Goal: Use online tool/utility

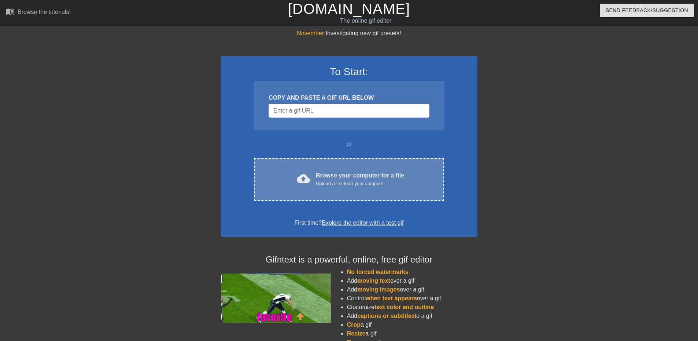
click at [301, 174] on span "cloud_upload" at bounding box center [303, 178] width 13 height 13
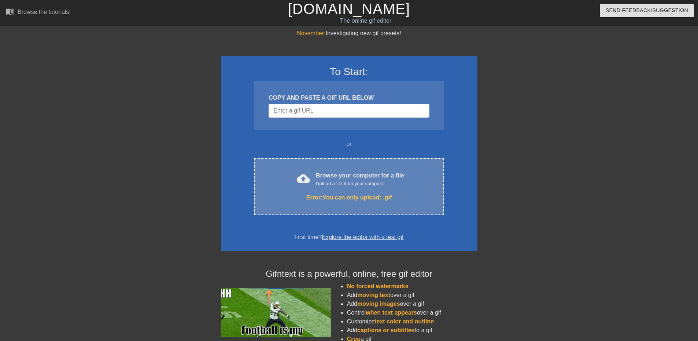
click at [337, 208] on div "cloud_upload Browse your computer for a file Upload a file from your computer E…" at bounding box center [349, 186] width 190 height 57
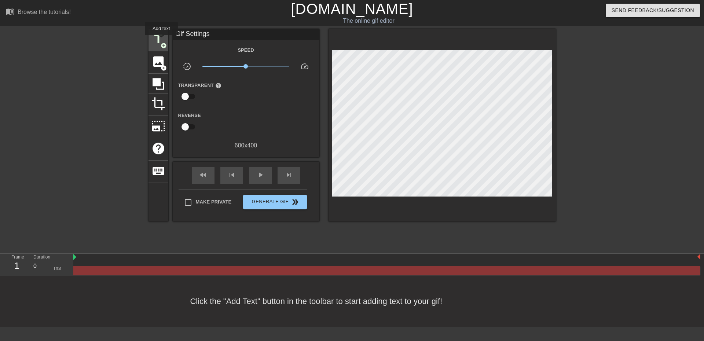
click at [161, 40] on span "title" at bounding box center [158, 39] width 14 height 14
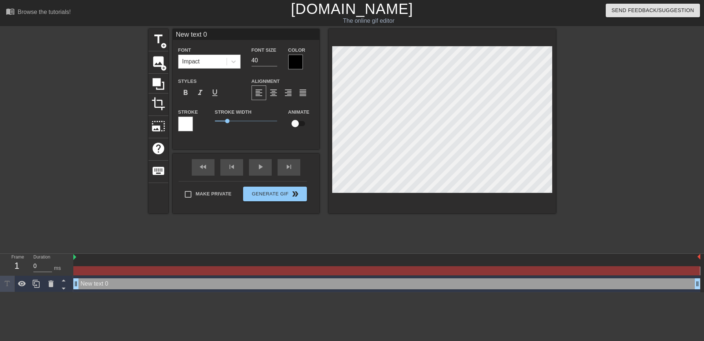
click at [295, 62] on div at bounding box center [295, 62] width 15 height 15
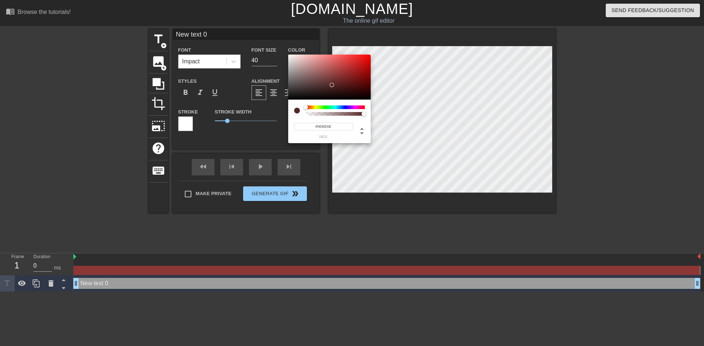
type input "#FFFFFF"
drag, startPoint x: 329, startPoint y: 82, endPoint x: 264, endPoint y: 44, distance: 75.1
click at [264, 44] on div "#FFFFFF hex" at bounding box center [352, 173] width 704 height 346
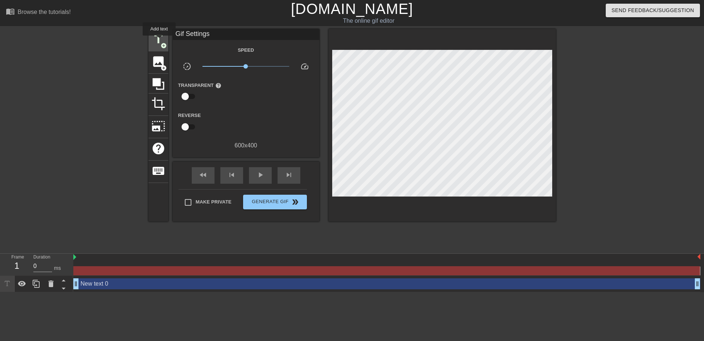
click at [159, 41] on span "title" at bounding box center [158, 39] width 14 height 14
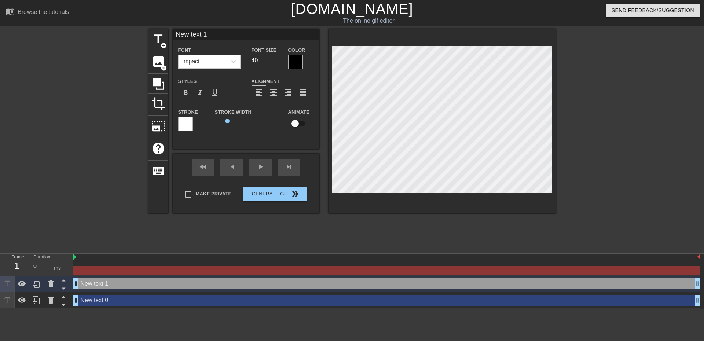
click at [185, 121] on div at bounding box center [185, 124] width 15 height 15
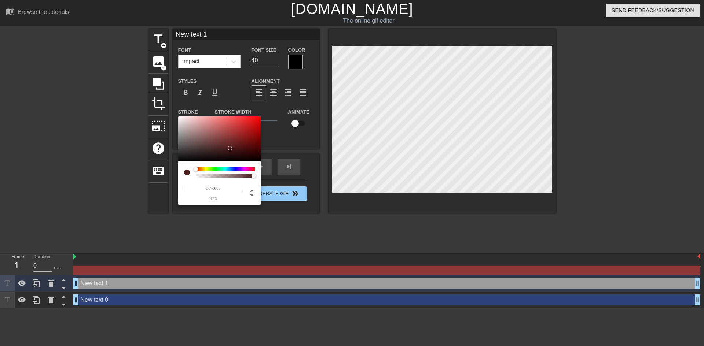
type input "#000000"
drag, startPoint x: 221, startPoint y: 143, endPoint x: 262, endPoint y: 161, distance: 44.8
click at [261, 162] on div "#000000 hex" at bounding box center [352, 173] width 704 height 346
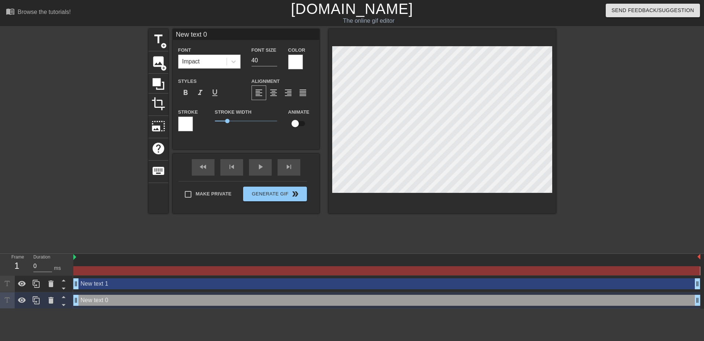
scroll to position [1, 2]
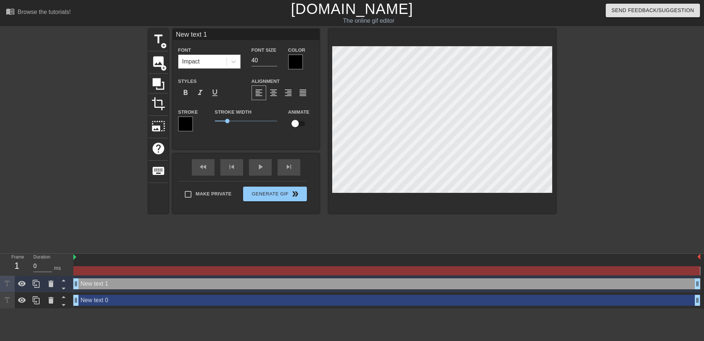
click at [98, 300] on div "New text 0 drag_handle drag_handle" at bounding box center [386, 300] width 627 height 11
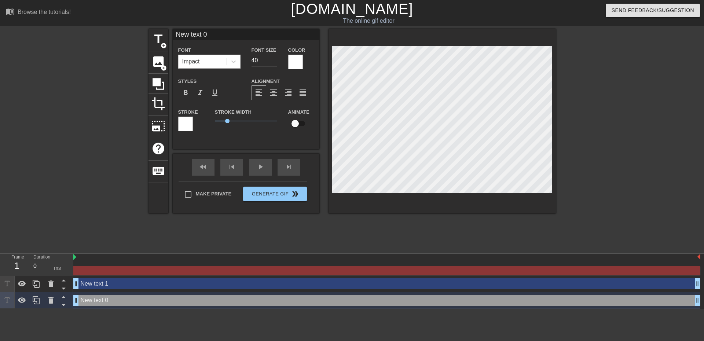
click at [103, 286] on div "New text 1 drag_handle drag_handle" at bounding box center [386, 283] width 627 height 11
type input "New text 1"
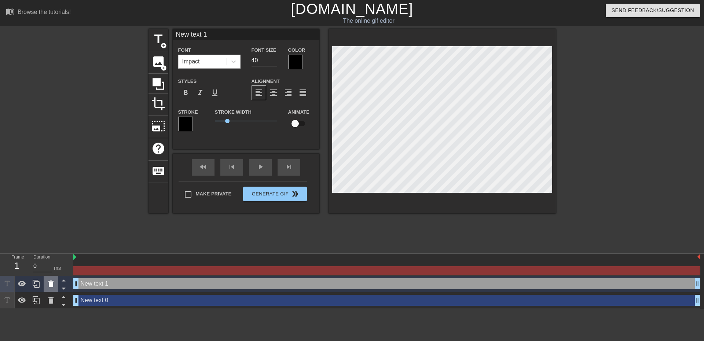
drag, startPoint x: 95, startPoint y: 288, endPoint x: 47, endPoint y: 286, distance: 48.4
click at [47, 286] on icon at bounding box center [51, 283] width 9 height 9
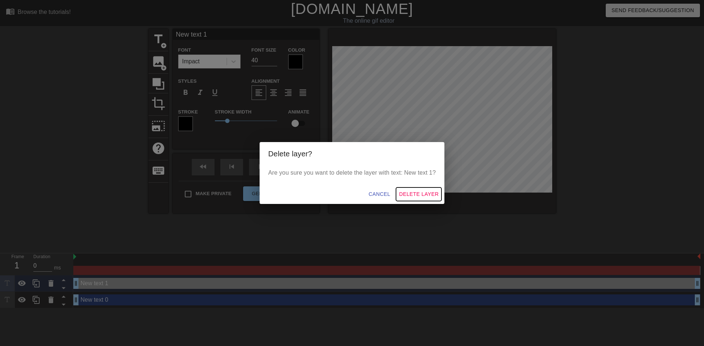
click at [413, 196] on span "Delete Layer" at bounding box center [419, 194] width 40 height 9
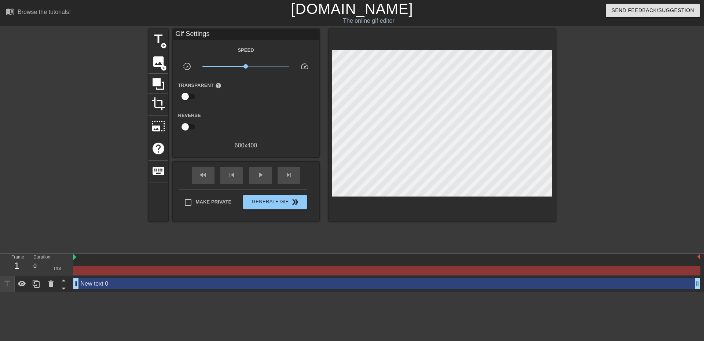
click at [117, 282] on div "New text 0 drag_handle drag_handle" at bounding box center [386, 283] width 627 height 11
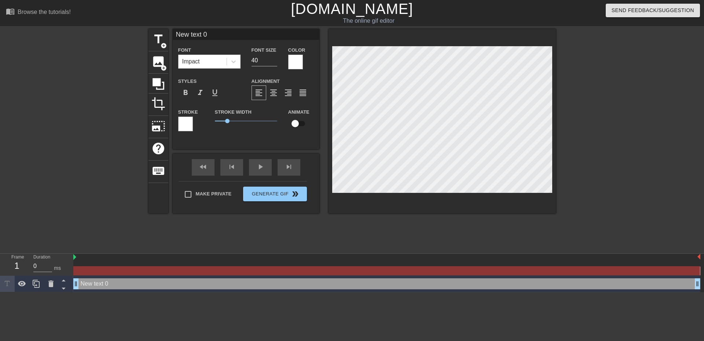
click at [184, 127] on div at bounding box center [185, 124] width 15 height 15
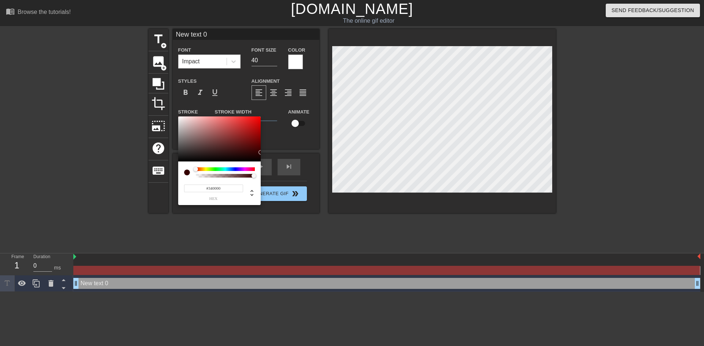
drag, startPoint x: 243, startPoint y: 155, endPoint x: 274, endPoint y: 162, distance: 31.8
click at [274, 162] on div "#340000 hex" at bounding box center [352, 173] width 704 height 346
type input "#000000"
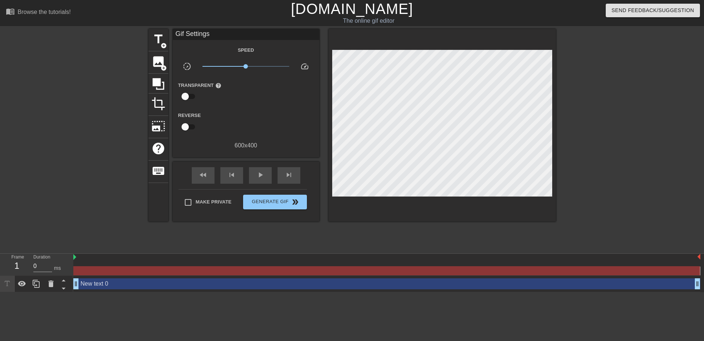
click at [143, 273] on div at bounding box center [386, 270] width 626 height 9
click at [155, 126] on span "photo_size_select_large" at bounding box center [158, 126] width 14 height 14
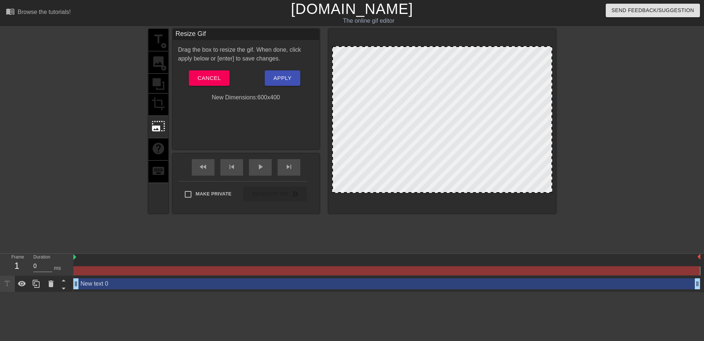
click at [107, 271] on div at bounding box center [386, 270] width 626 height 9
click at [484, 76] on div at bounding box center [442, 119] width 220 height 147
click at [286, 76] on span "Apply" at bounding box center [282, 78] width 18 height 10
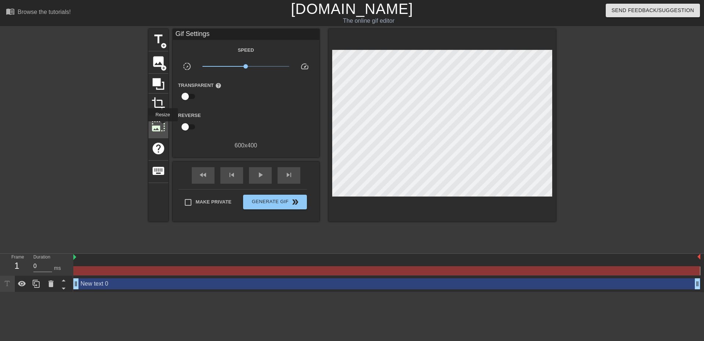
click at [162, 125] on span "photo_size_select_large" at bounding box center [158, 126] width 14 height 14
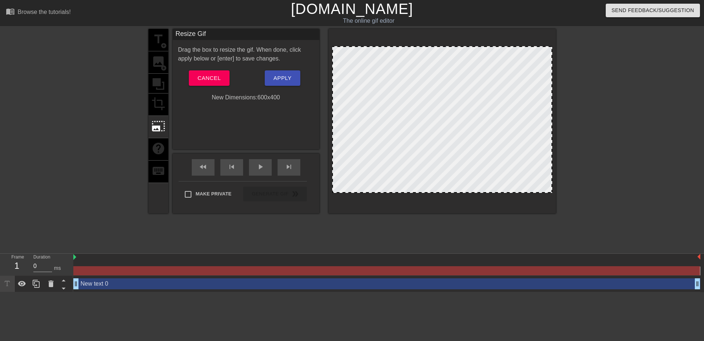
drag, startPoint x: 332, startPoint y: 45, endPoint x: 331, endPoint y: 52, distance: 7.0
click at [331, 52] on div at bounding box center [441, 121] width 227 height 184
click at [285, 75] on span "Apply" at bounding box center [282, 78] width 18 height 10
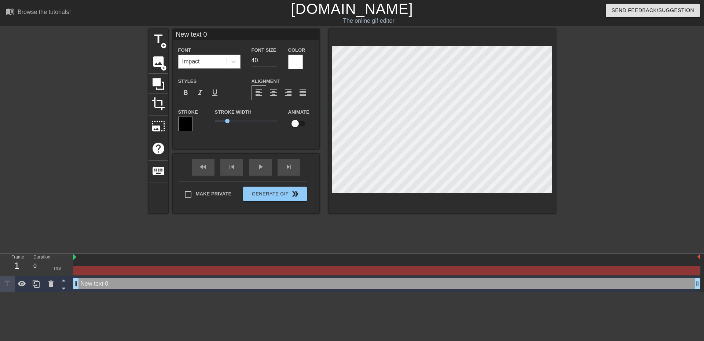
click at [217, 58] on div "Impact" at bounding box center [202, 61] width 48 height 13
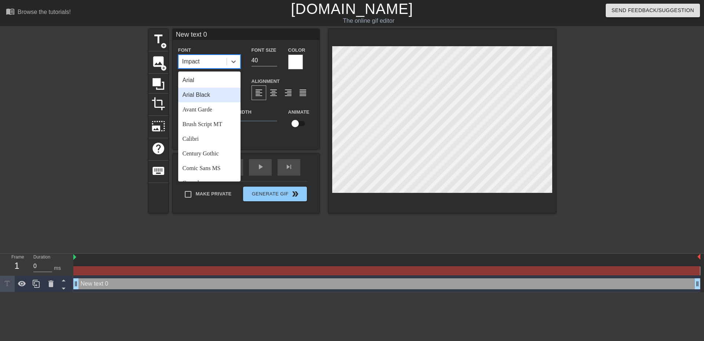
click at [208, 92] on div "Arial Black" at bounding box center [209, 95] width 62 height 15
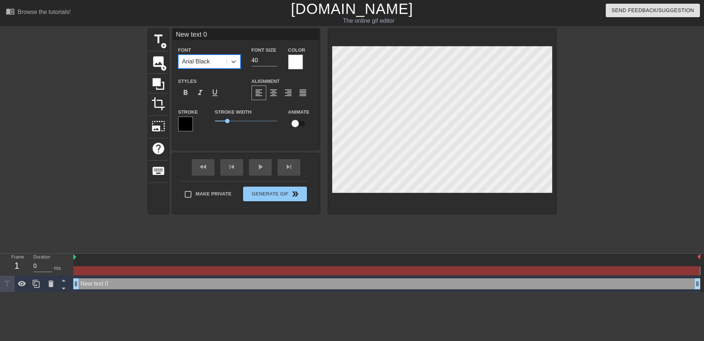
click at [210, 58] on div "Arial Black" at bounding box center [196, 61] width 28 height 9
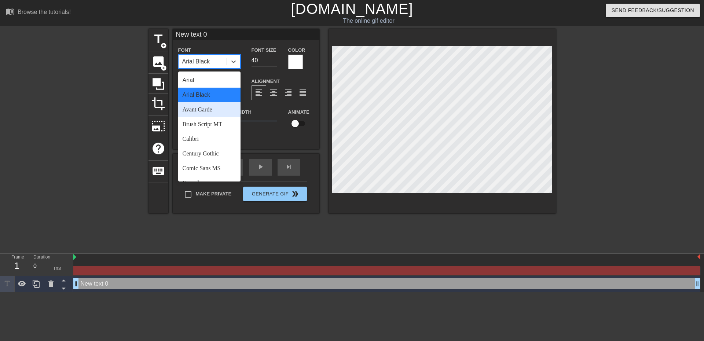
click at [206, 111] on div "Avant Garde" at bounding box center [209, 109] width 62 height 15
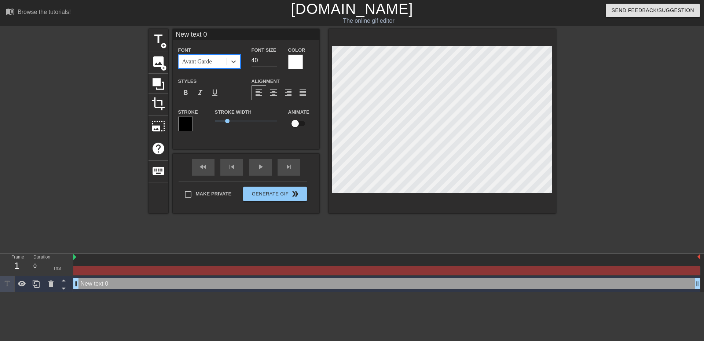
click at [207, 58] on div "Avant Garde" at bounding box center [197, 61] width 30 height 9
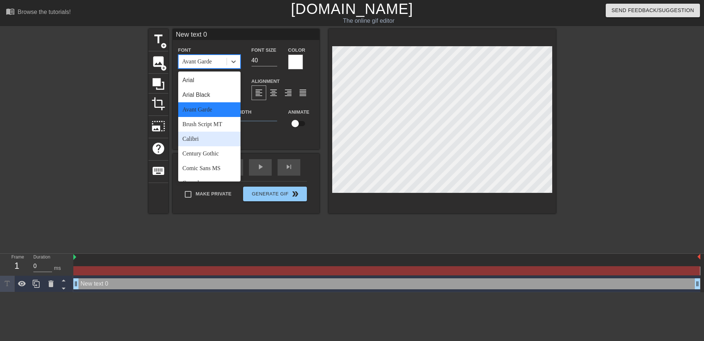
click at [202, 133] on div "Calibri" at bounding box center [209, 139] width 62 height 15
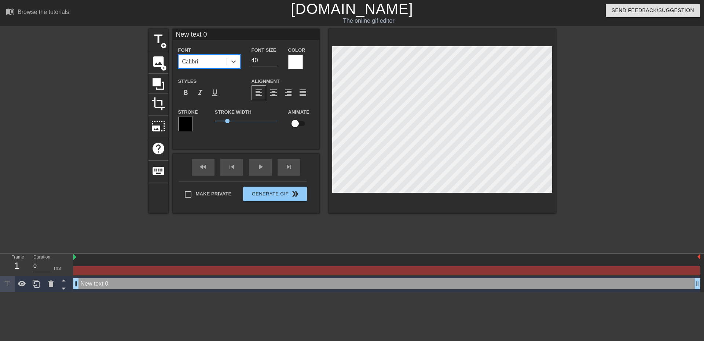
click at [205, 59] on div "Calibri" at bounding box center [202, 61] width 48 height 13
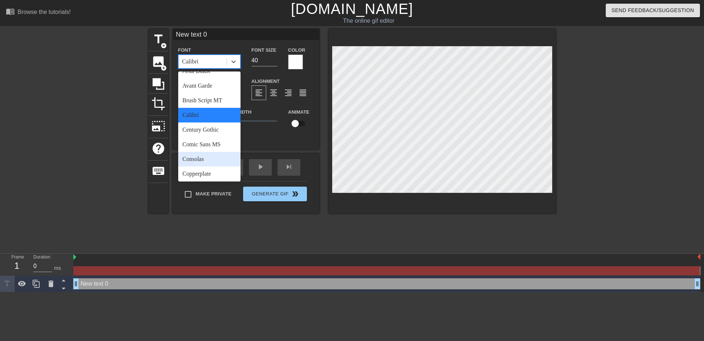
scroll to position [37, 0]
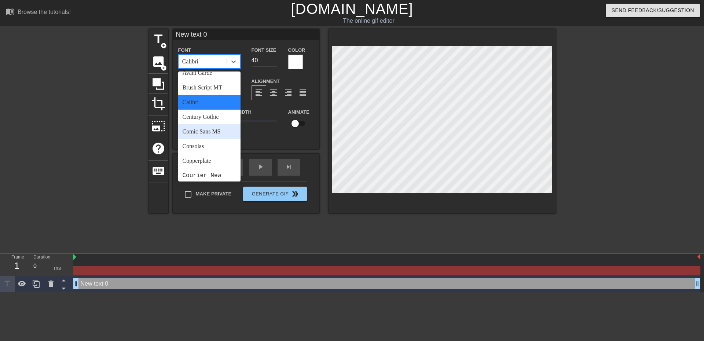
click at [209, 129] on div "Comic Sans MS" at bounding box center [209, 131] width 62 height 15
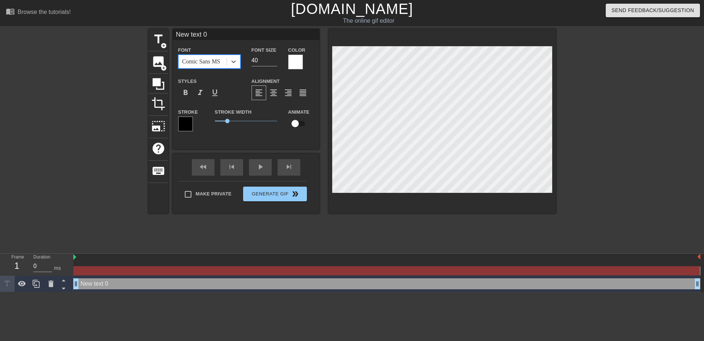
click at [205, 64] on div "Comic Sans MS" at bounding box center [201, 61] width 38 height 9
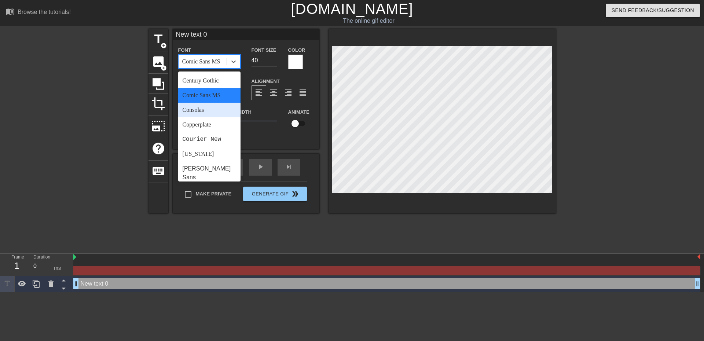
scroll to position [73, 0]
click at [208, 107] on div "Consolas" at bounding box center [209, 109] width 62 height 15
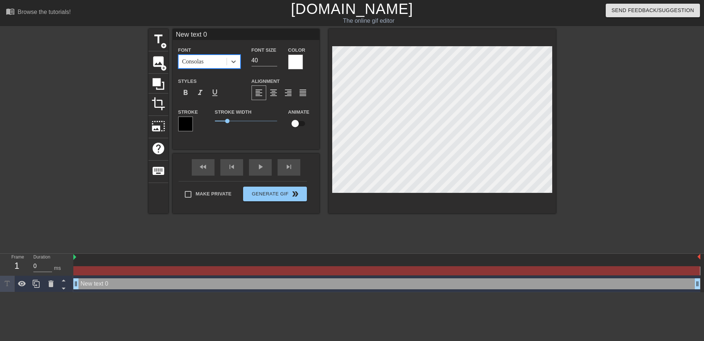
click at [209, 63] on div "Consolas" at bounding box center [202, 61] width 48 height 13
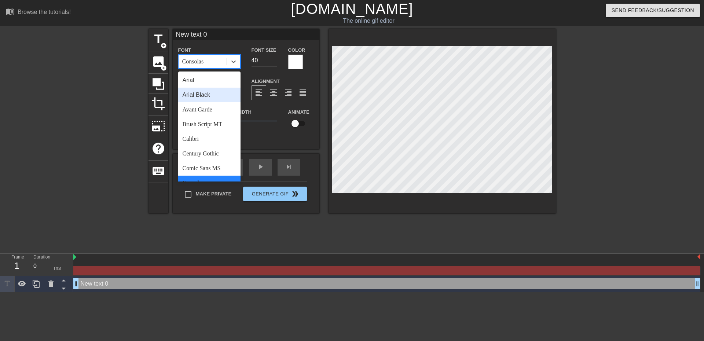
click at [204, 94] on div "Arial Black" at bounding box center [209, 95] width 62 height 15
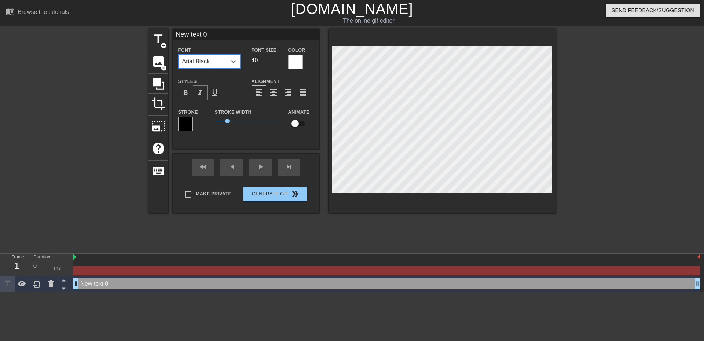
click at [199, 92] on span "format_italic" at bounding box center [200, 92] width 9 height 9
click at [182, 92] on span "format_bold" at bounding box center [185, 92] width 9 height 9
click at [182, 91] on span "format_bold" at bounding box center [185, 92] width 9 height 9
click at [184, 91] on span "format_bold" at bounding box center [185, 92] width 9 height 9
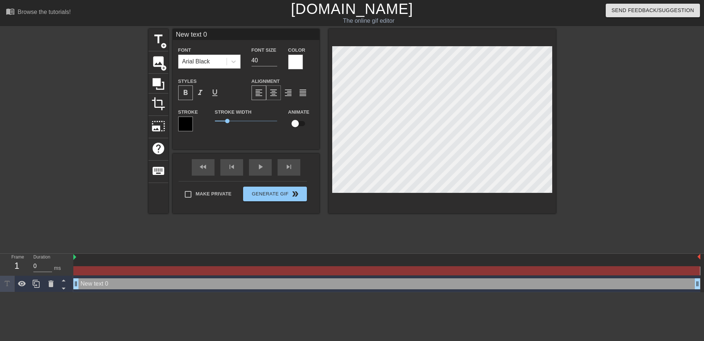
click at [268, 96] on div "format_align_center" at bounding box center [273, 92] width 15 height 15
click at [255, 95] on span "format_align_left" at bounding box center [258, 92] width 9 height 9
click at [158, 165] on span "keyboard" at bounding box center [158, 171] width 14 height 14
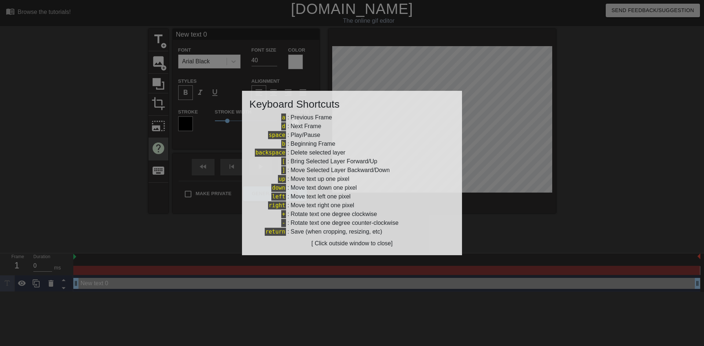
click at [165, 142] on div at bounding box center [352, 173] width 704 height 346
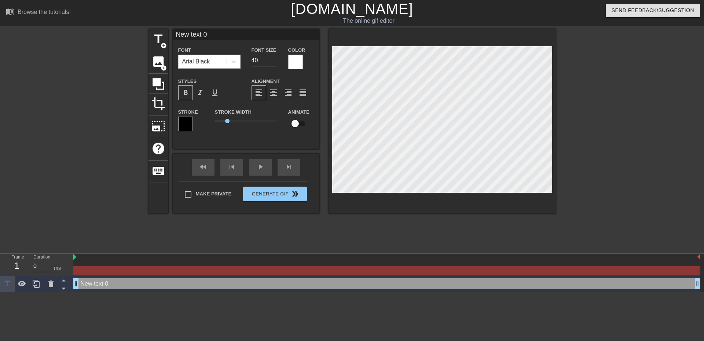
scroll to position [1, 2]
type input "o"
type textarea "o"
type input "ok"
type textarea "ok"
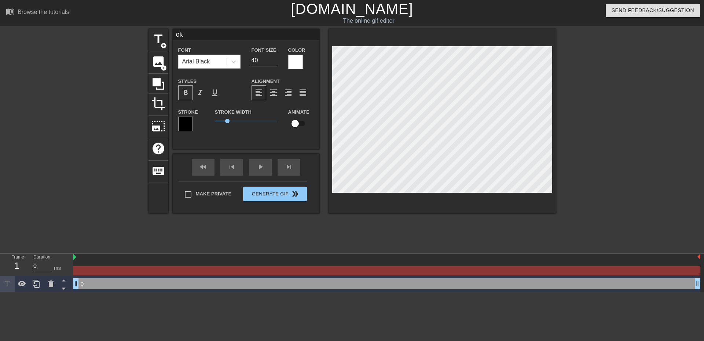
type input "ok"
type textarea "ok"
type input "ok o"
type textarea "ok o"
type input "ok ok"
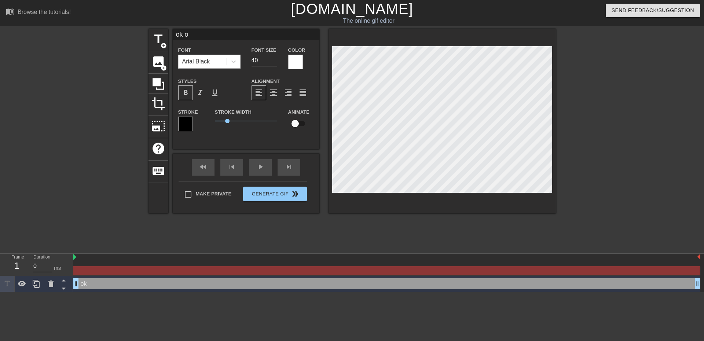
type textarea "ok ok"
type input "ok ok"
type textarea "ok ok"
type input "ok ok n"
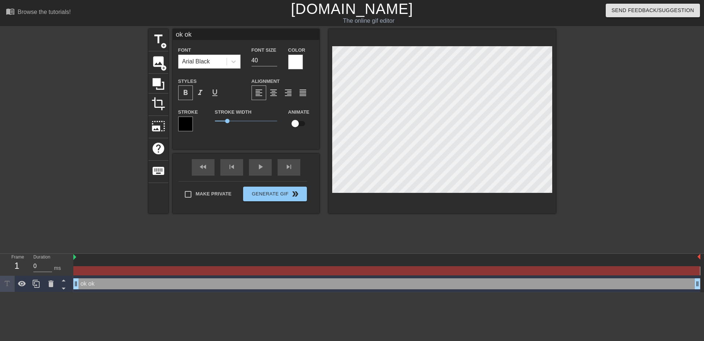
type textarea "ok ok n"
type input "ok ok no"
type textarea "ok ok no"
type input "ok ok now"
type textarea "ok ok now"
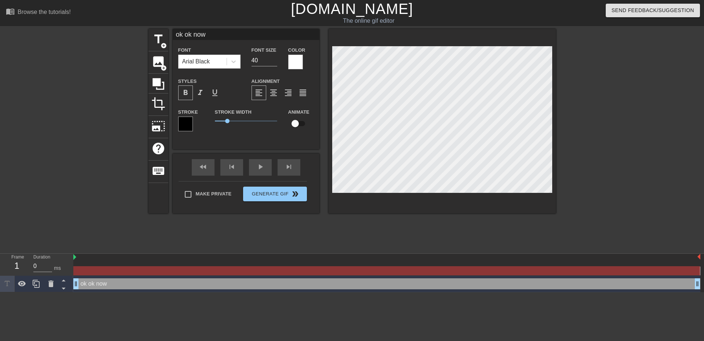
scroll to position [1, 2]
type input "ok ok now"
type textarea "ok ok now"
type input "ok ok now s"
type textarea "ok ok now s"
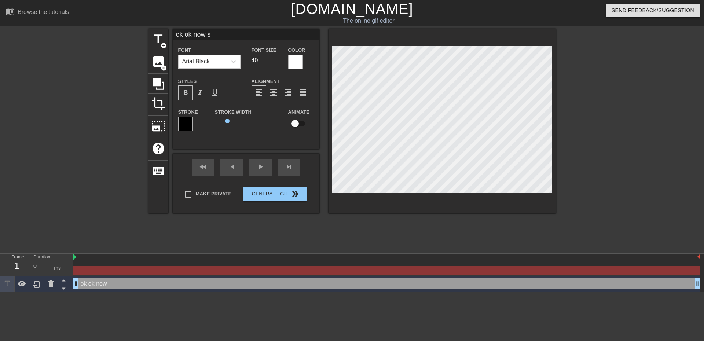
scroll to position [1, 2]
type input "ok ok now sl"
type textarea "ok ok now sl"
type input "ok ok now sli"
type textarea "ok ok now sli"
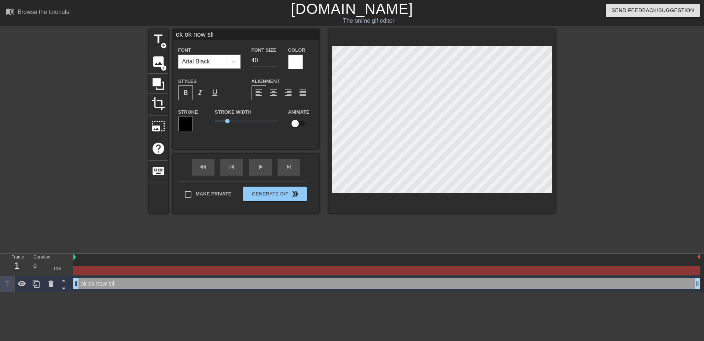
type input "ok ok now slim"
type textarea "ok ok now slim"
type input "ok ok now slime"
type textarea "ok ok now slime"
type input "ok ok now slime"
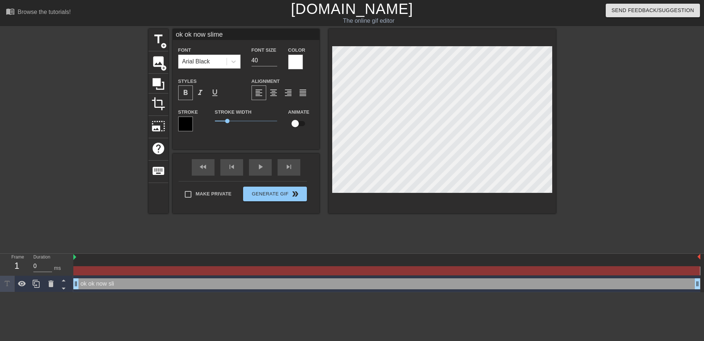
type textarea "ok ok now slime"
type input "ok ok now slime o"
type textarea "ok ok now slime o"
type input "ok ok now slime ou"
type textarea "ok ok now slime ou"
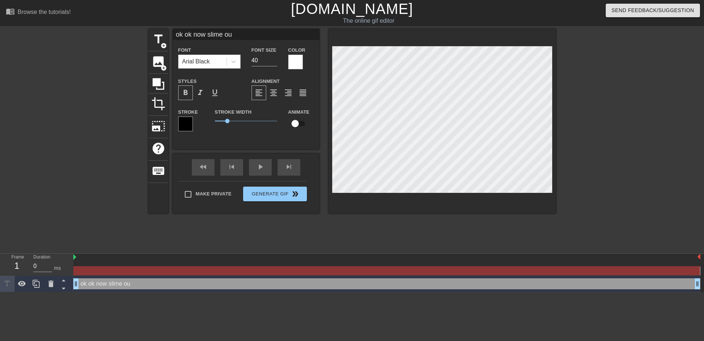
type input "ok ok now slime out"
type textarea "ok ok now slime out"
type input "s"
type textarea "s"
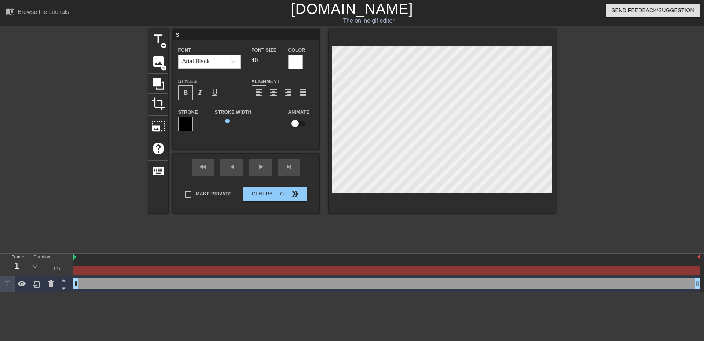
type input "sl"
type textarea "sl"
type input "sli"
type textarea "sli"
type input "slim"
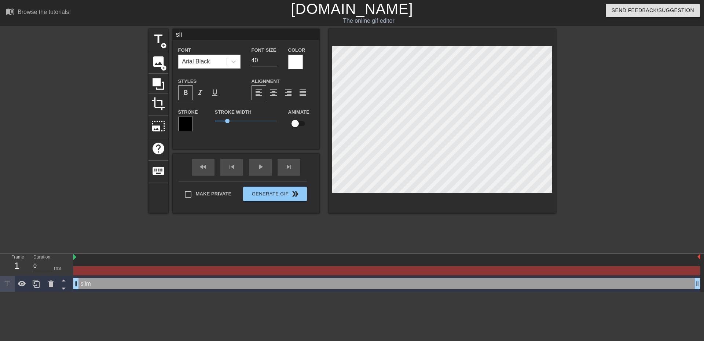
type textarea "slim"
type input "slime"
type textarea "slime"
type input "slime"
type textarea "slime"
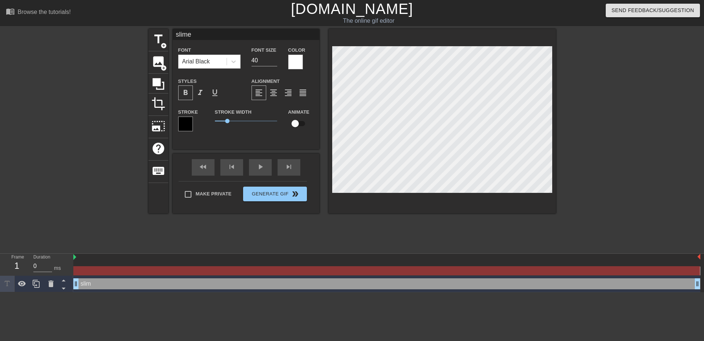
type input "slime t"
type textarea "slime t"
type input "slime th"
type textarea "slime th"
type input "slime the"
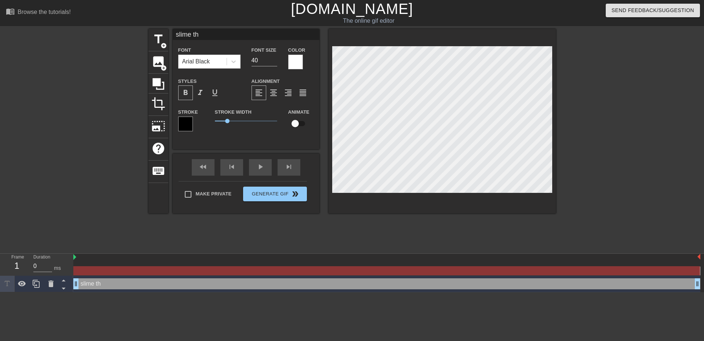
type textarea "slime the"
type input "slime the"
type textarea "slime the"
type input "slime the p"
type textarea "slime the p"
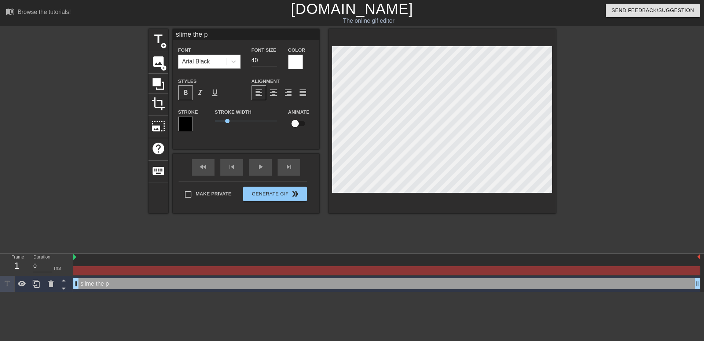
type input "slime the"
type textarea "slime the"
type input "slime the o"
type textarea "slime the o"
type input "slime the op"
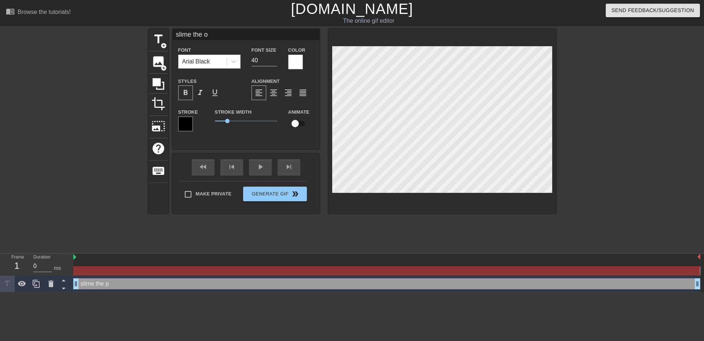
type textarea "slime the op"
type input "slime the opp"
type textarea "slime the opp"
type input "slime the opps"
type textarea "slime the opps"
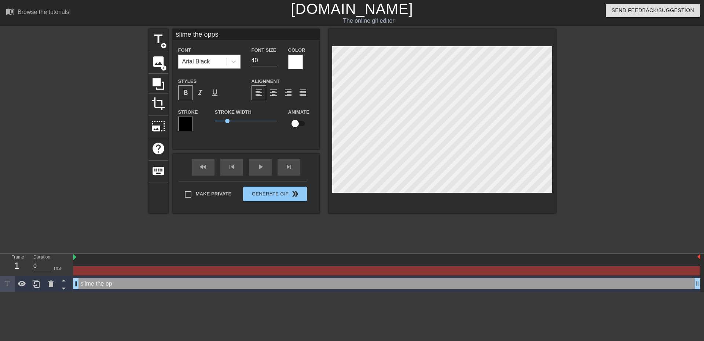
type input "slime the opps"
type textarea "slime the opps o"
type input "slime the opps ou"
type textarea "slime the opps ou"
type input "slime the opps out"
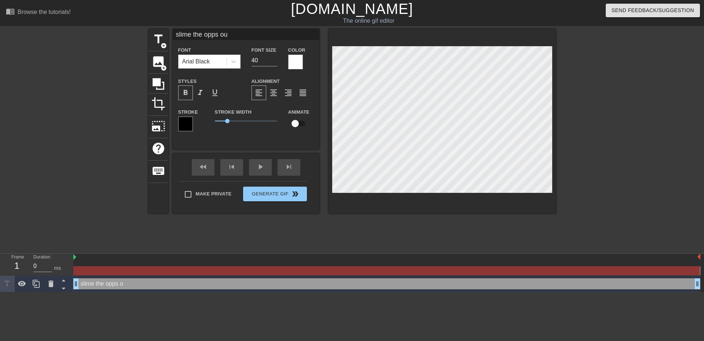
type textarea "slime the opps out"
type input "slime the opps out"
type textarea "slime the opps out"
type input "slime the opps out f"
type textarea "slime the opps out f"
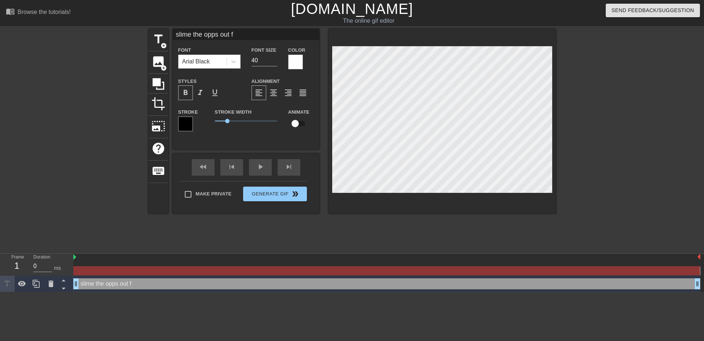
type input "slime the opps out fa"
type textarea "slime the opps out fa"
type input "slime the opps out fas"
type textarea "slime the opps out fas"
type input "slime the opps out fast"
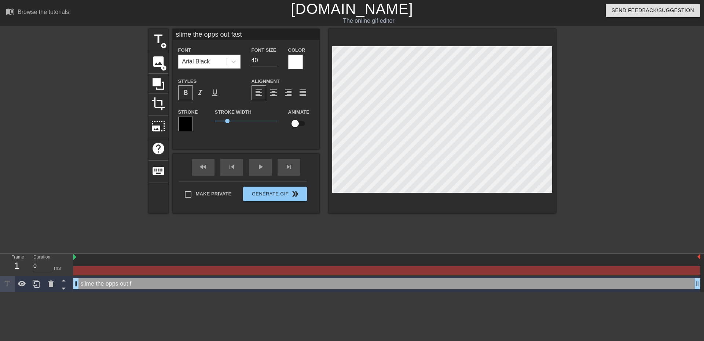
scroll to position [1, 4]
type textarea "slime the opps out fast"
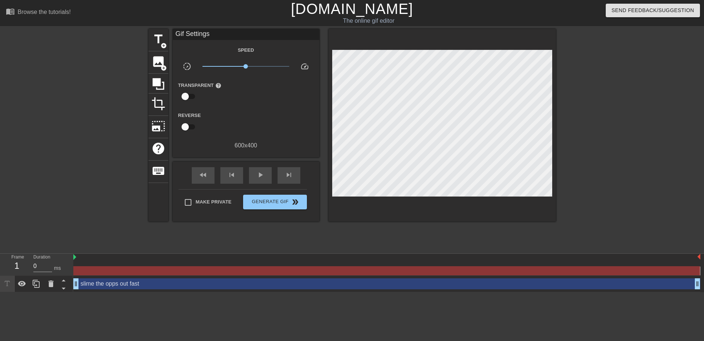
click at [476, 16] on div "Send Feedback/Suggestion" at bounding box center [590, 12] width 238 height 25
click at [291, 203] on span "double_arrow" at bounding box center [295, 202] width 9 height 9
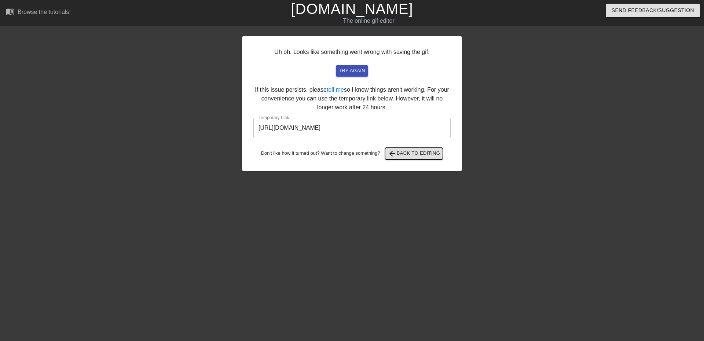
click at [427, 154] on span "arrow_back Back to Editing" at bounding box center [414, 153] width 52 height 9
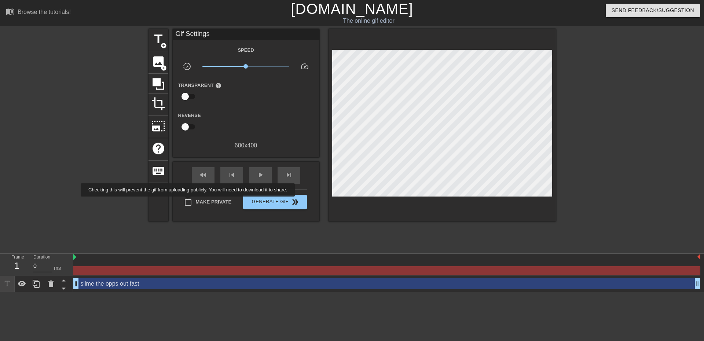
click at [189, 202] on input "Make Private" at bounding box center [187, 202] width 15 height 15
checkbox input "true"
click at [304, 201] on button "Generate Gif double_arrow" at bounding box center [274, 202] width 63 height 15
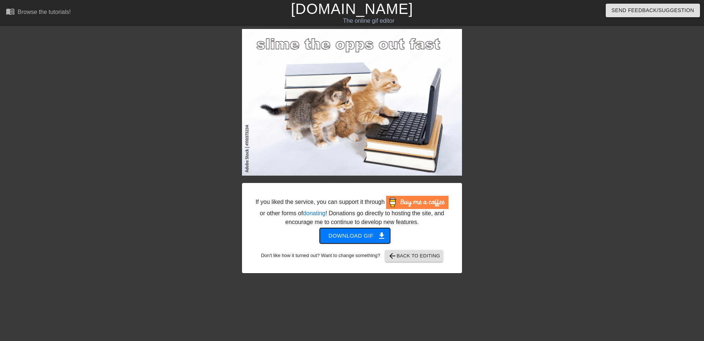
click at [350, 234] on span "Download gif get_app" at bounding box center [354, 236] width 53 height 10
